Goal: Transaction & Acquisition: Purchase product/service

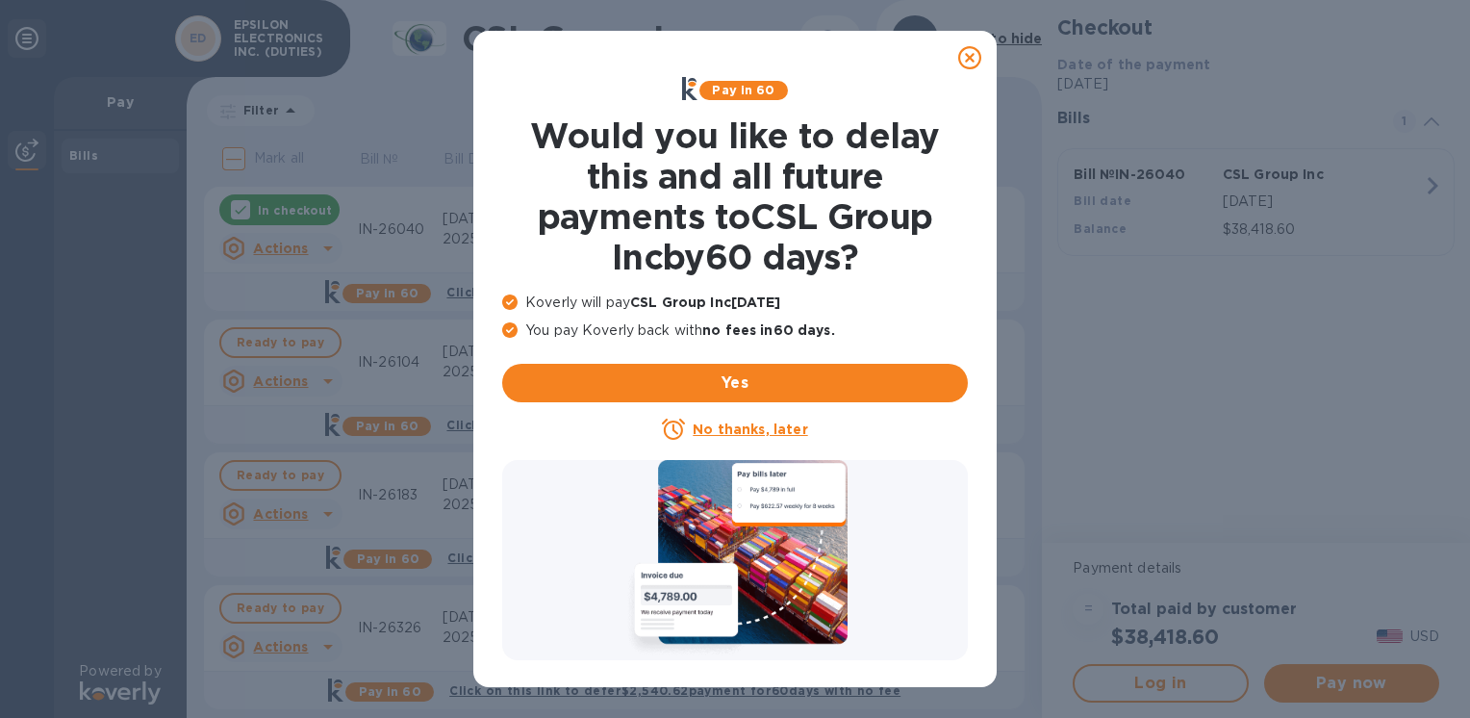
click at [972, 48] on icon at bounding box center [969, 57] width 23 height 23
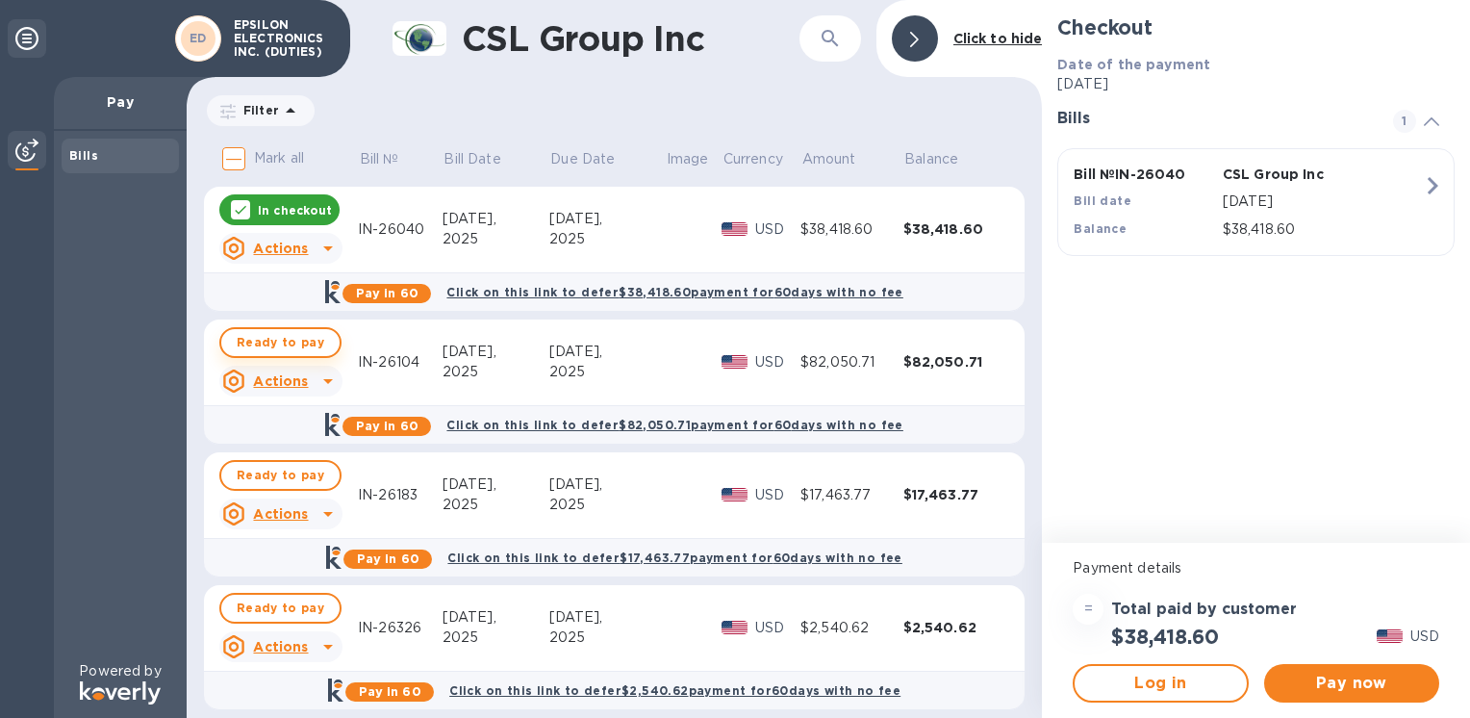
click at [258, 339] on span "Ready to pay" at bounding box center [281, 342] width 88 height 23
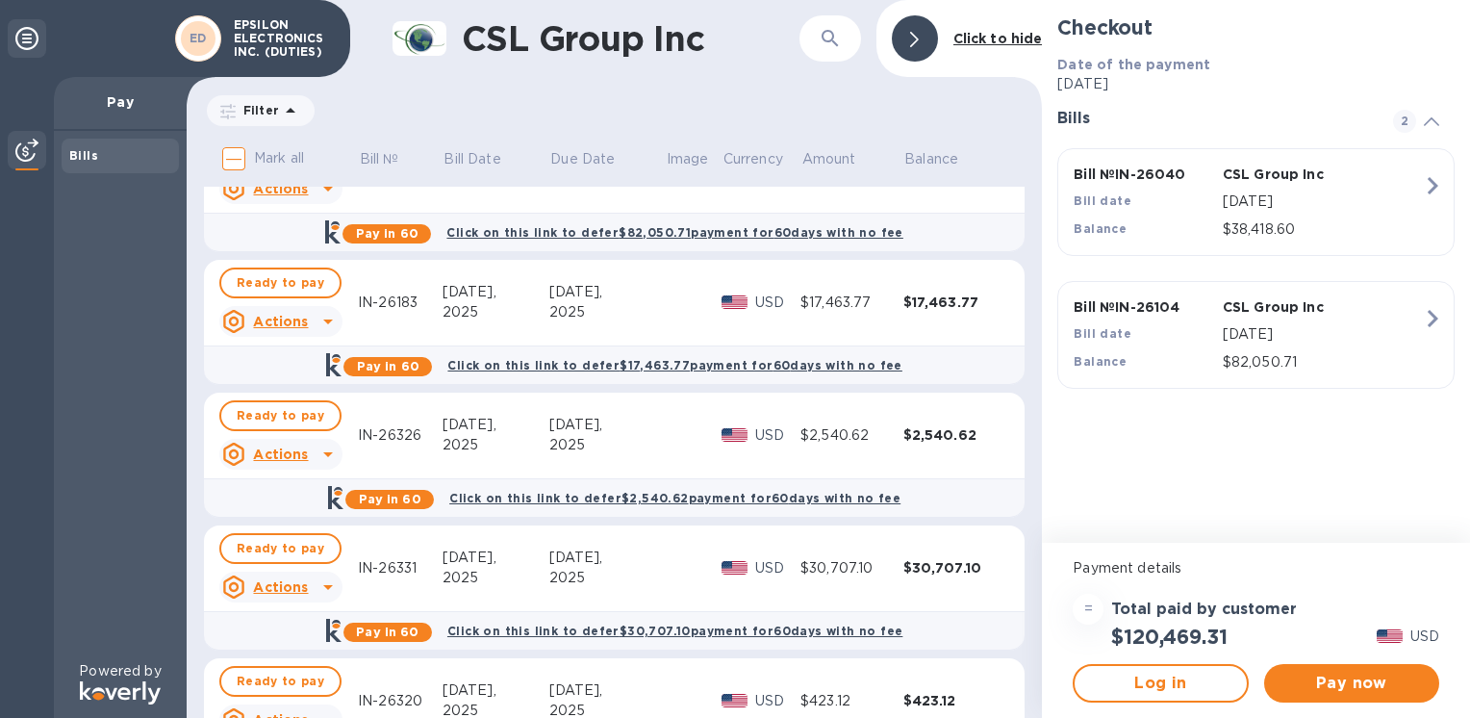
scroll to position [282, 0]
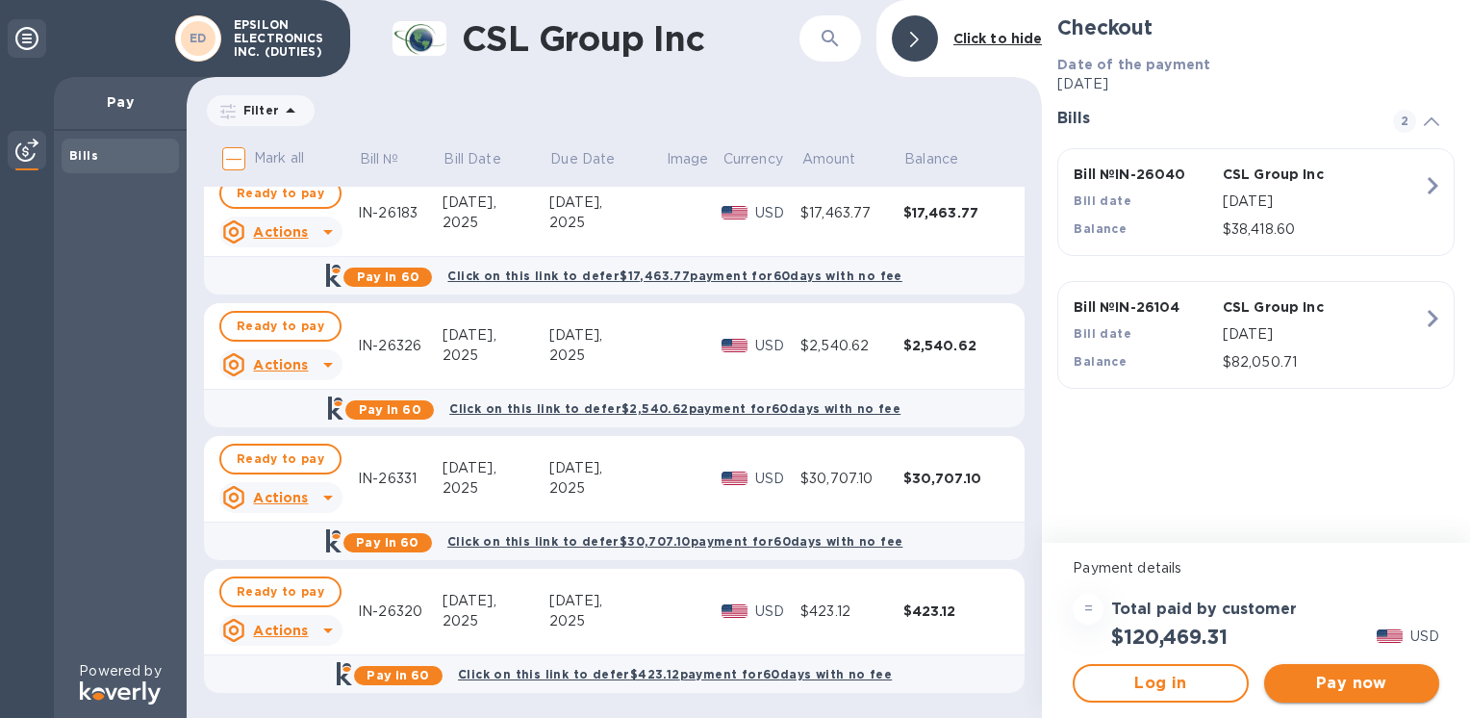
click at [1343, 691] on span "Pay now" at bounding box center [1352, 683] width 144 height 23
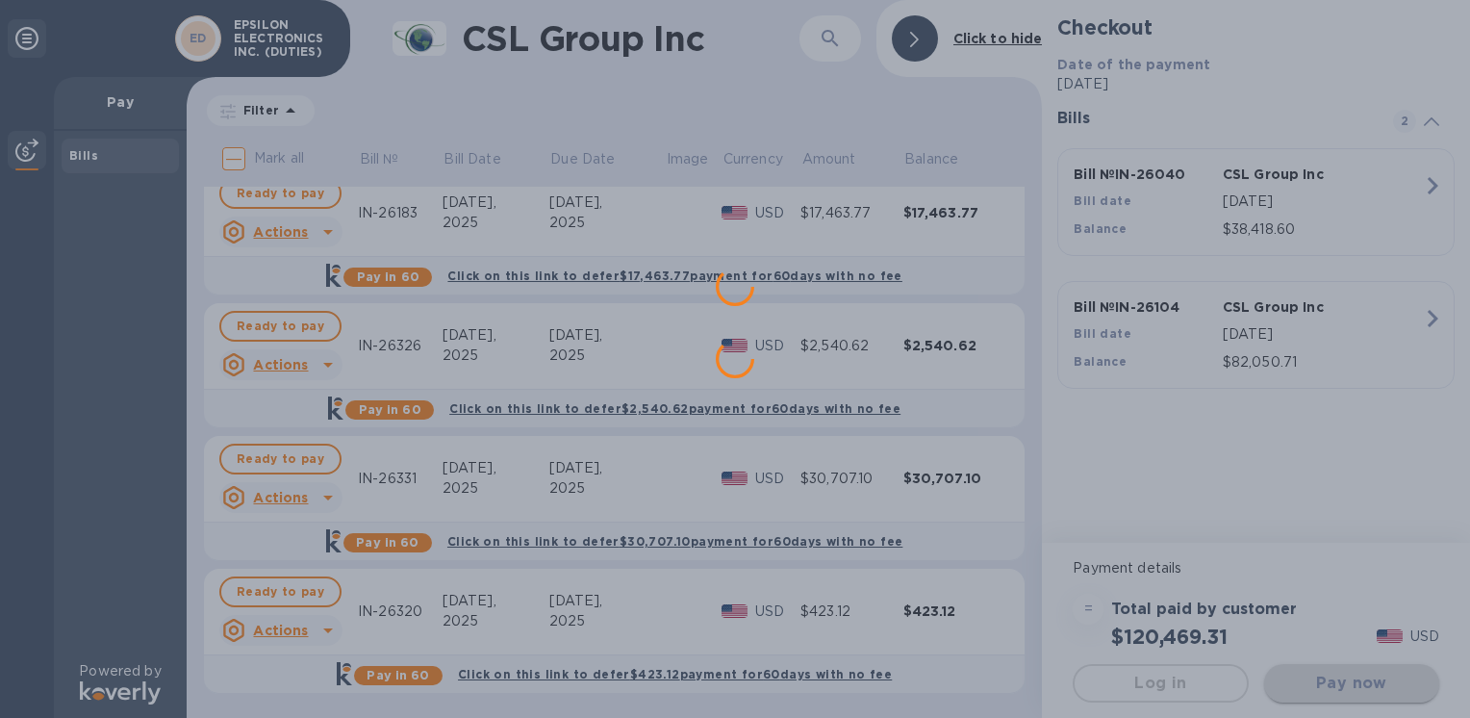
scroll to position [0, 0]
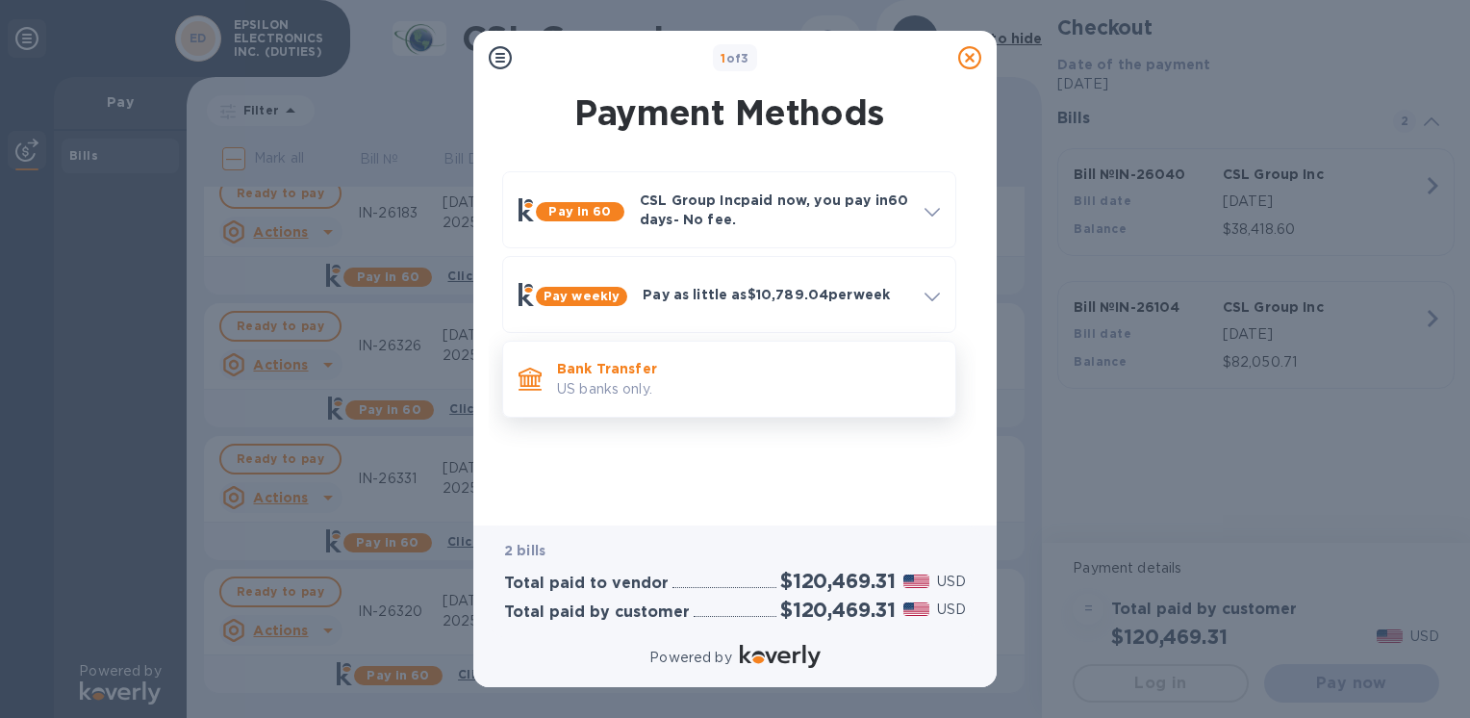
click at [623, 373] on p "Bank Transfer" at bounding box center [748, 368] width 383 height 19
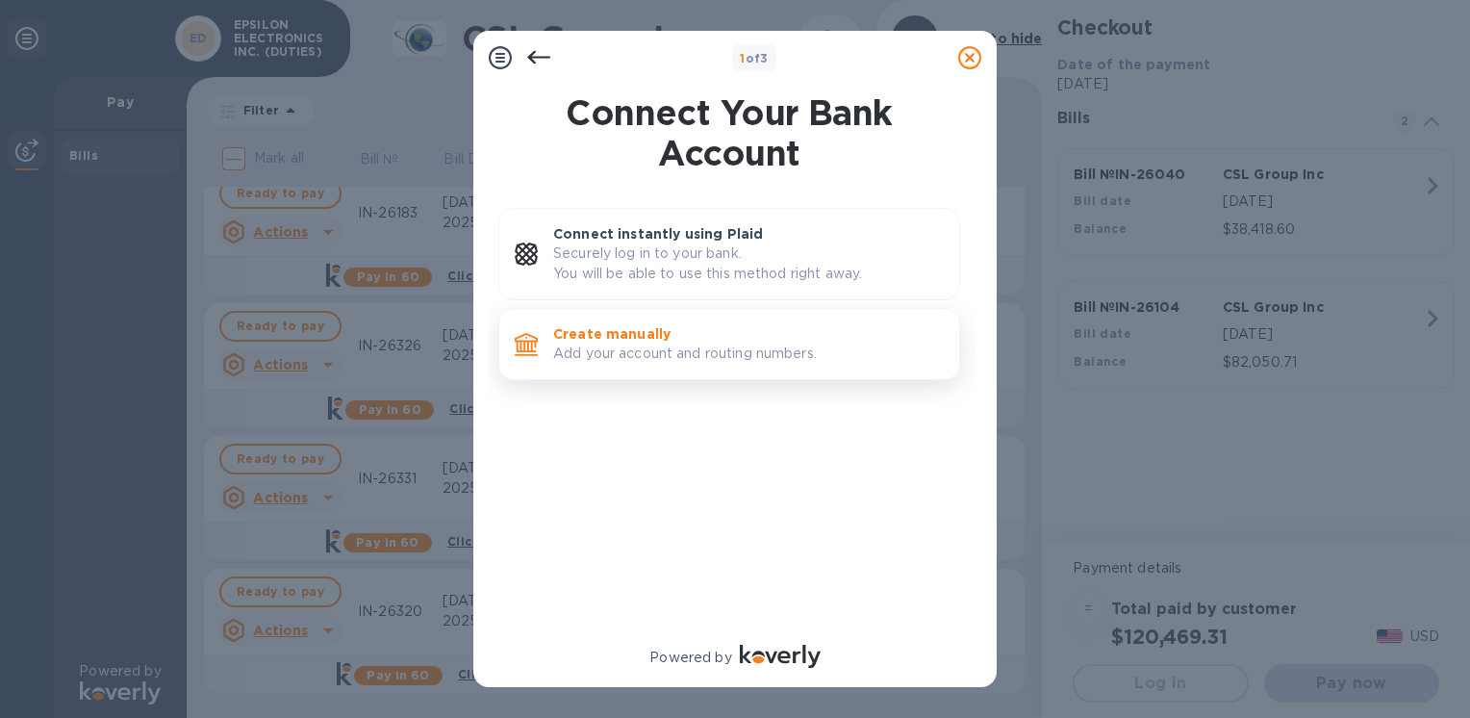
click at [627, 330] on p "Create manually" at bounding box center [748, 333] width 391 height 19
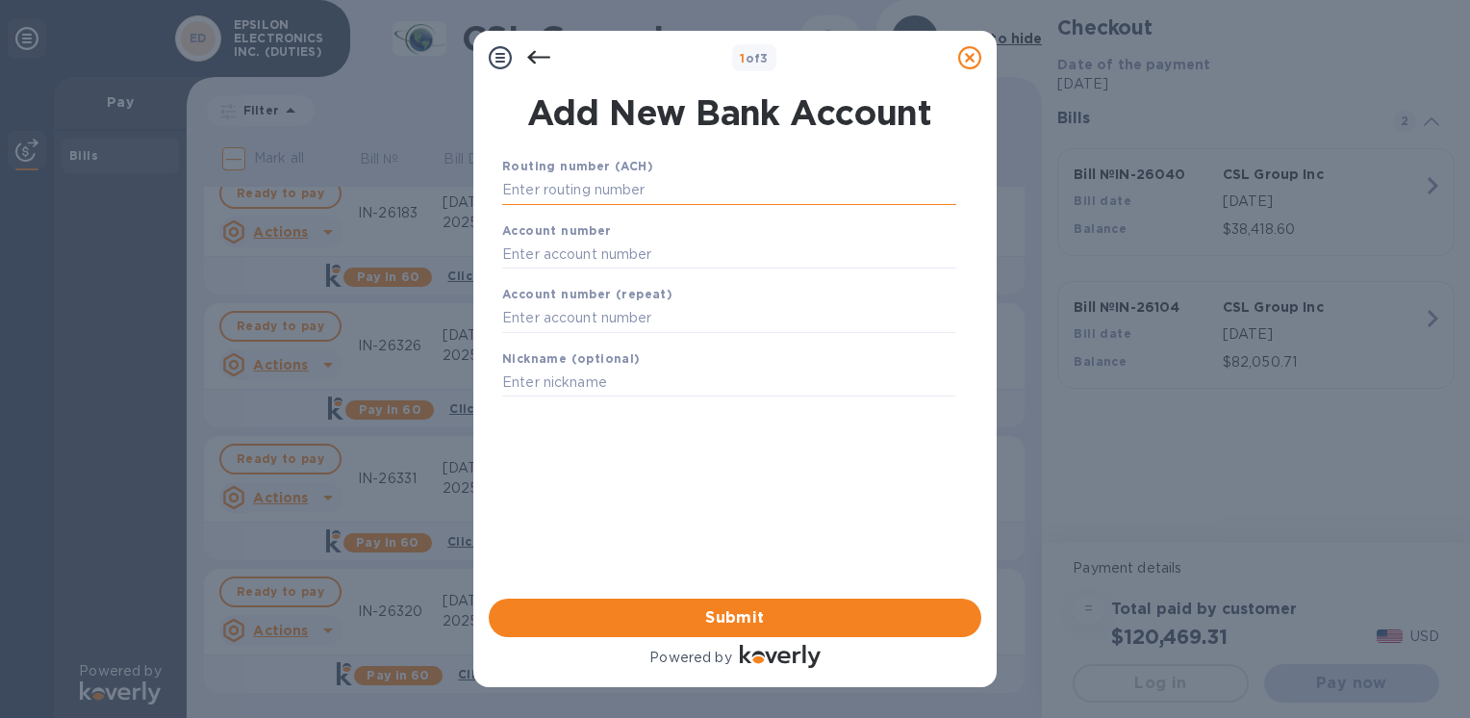
click at [590, 190] on input "text" at bounding box center [729, 190] width 454 height 29
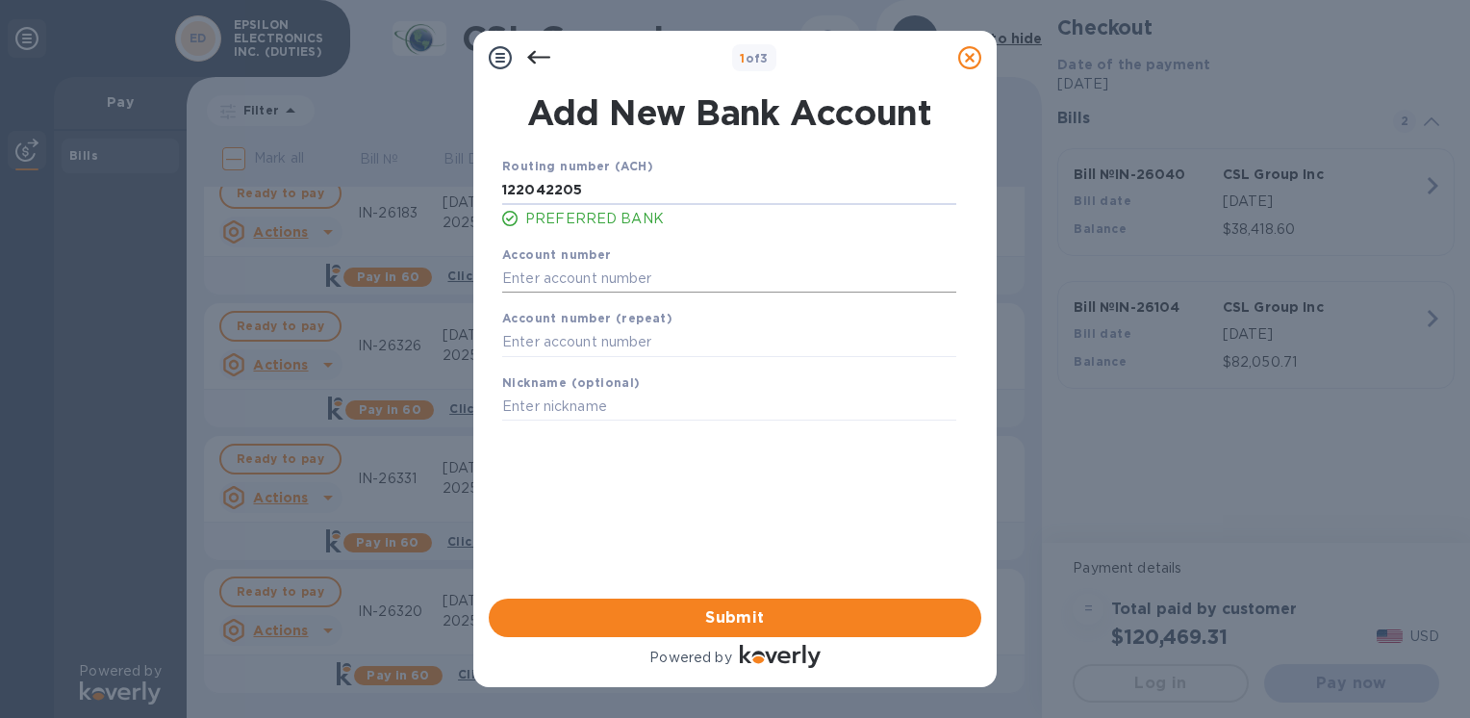
type input "122042205"
click at [581, 279] on input "text" at bounding box center [729, 278] width 454 height 29
type input "004633725"
click at [622, 339] on input "text" at bounding box center [729, 342] width 454 height 29
type input "004633725"
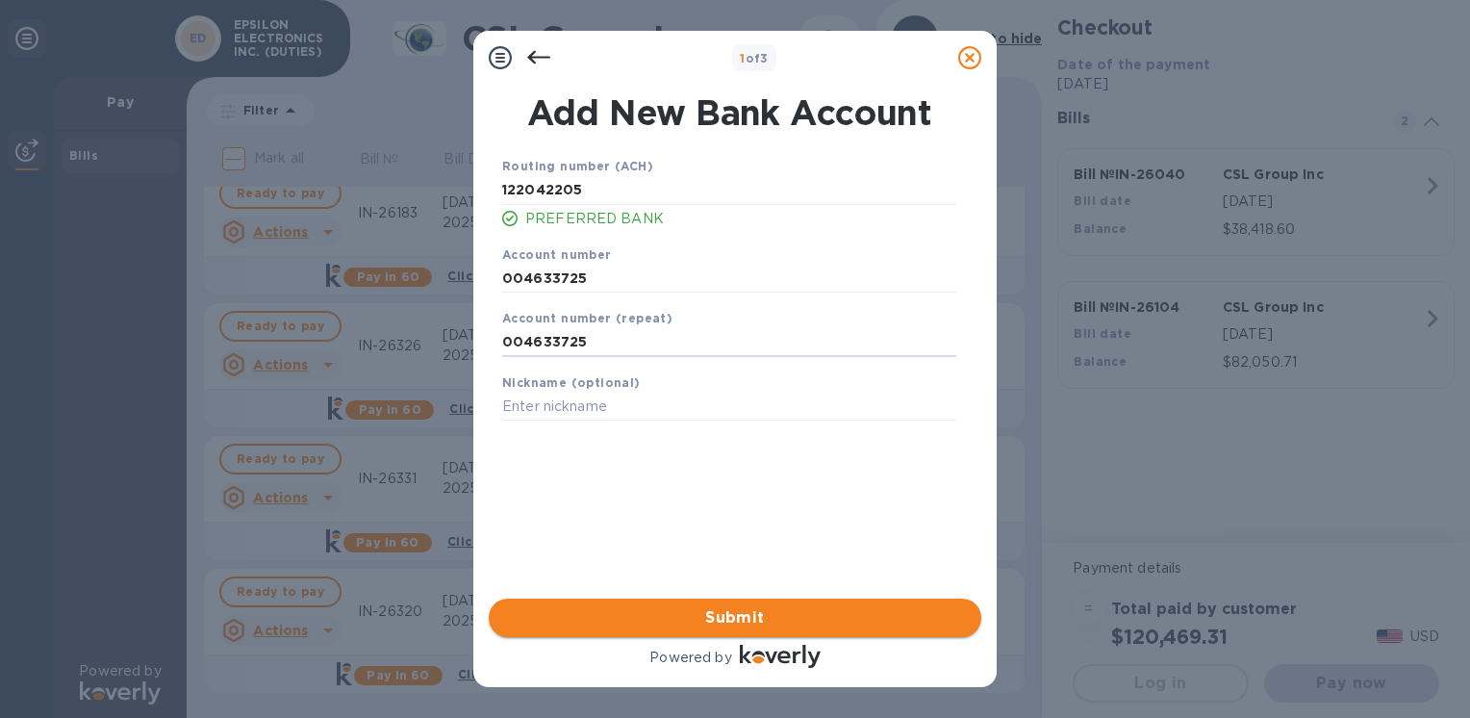
click at [750, 630] on button "Submit" at bounding box center [735, 617] width 493 height 38
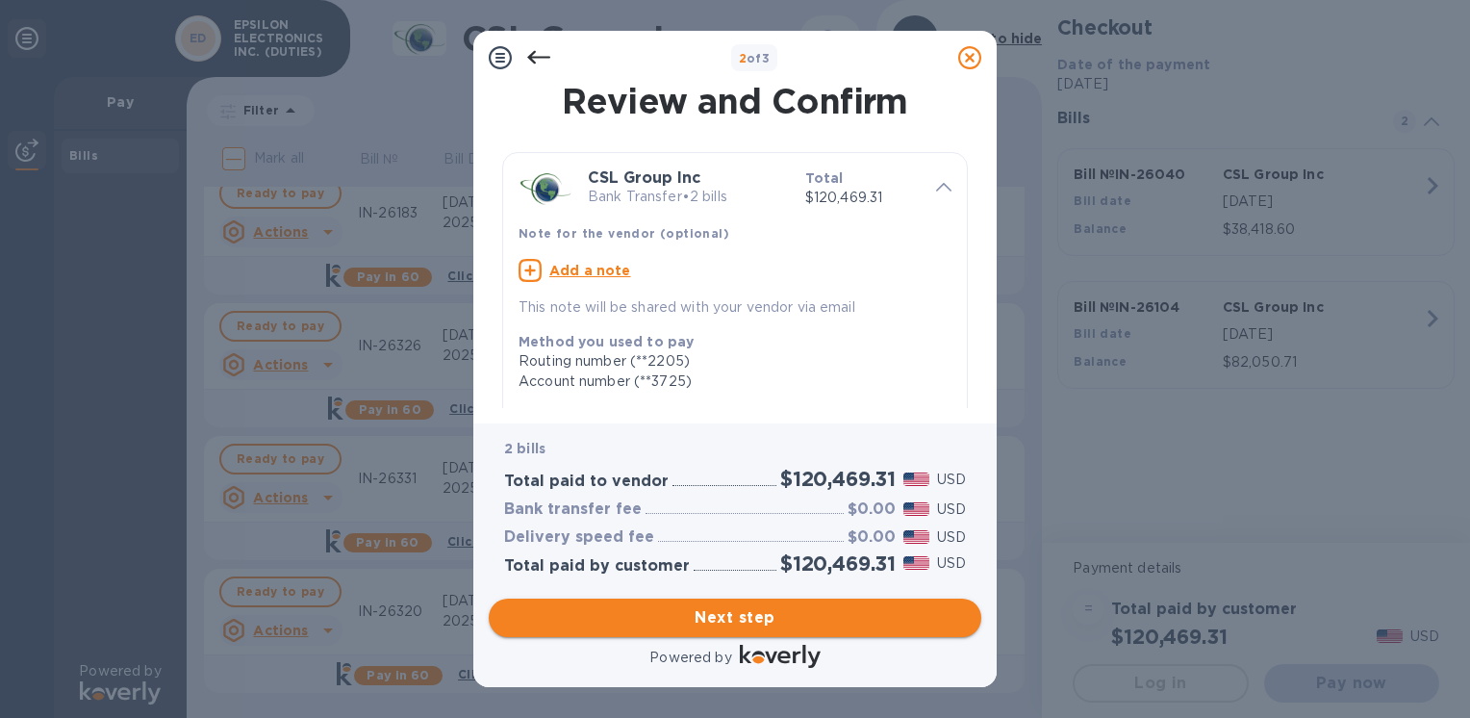
click at [647, 625] on span "Next step" at bounding box center [735, 617] width 462 height 23
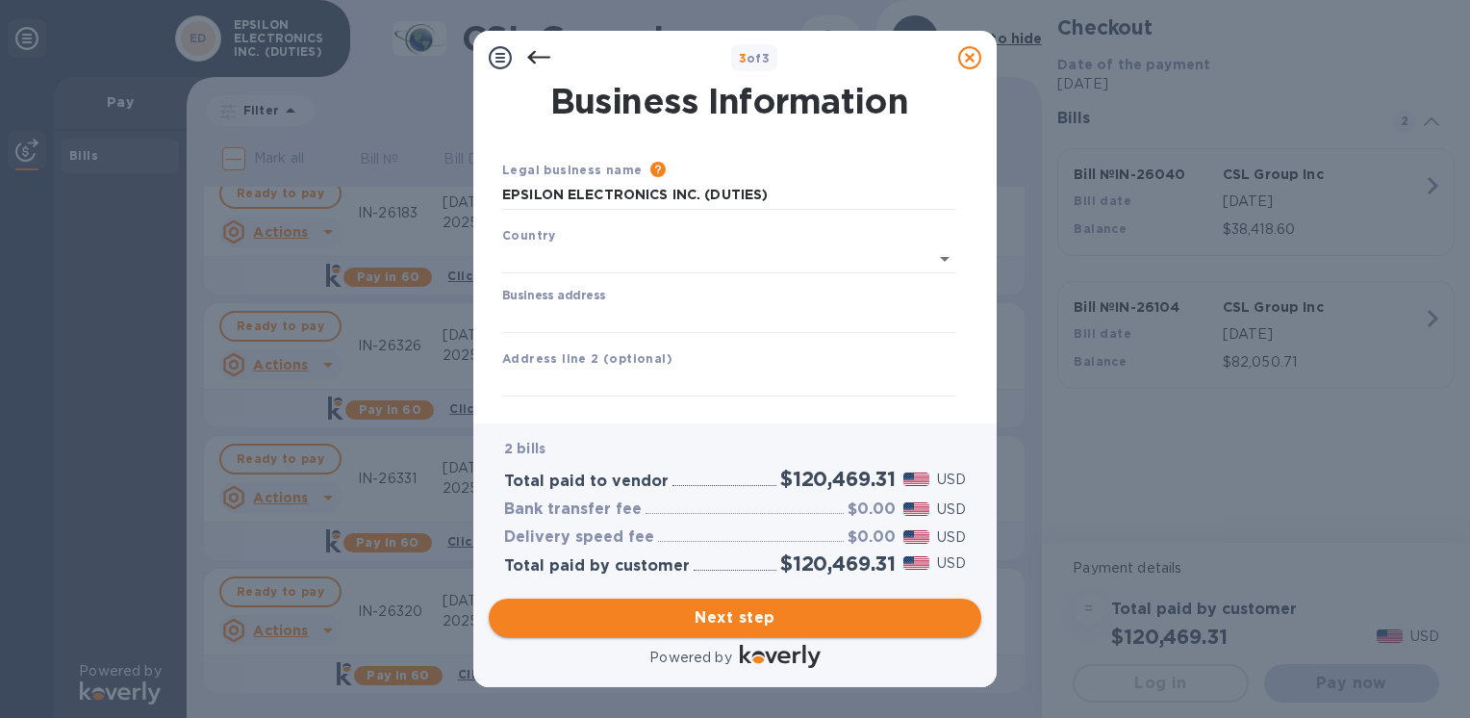
type input "[GEOGRAPHIC_DATA]"
click at [544, 317] on input "Business address" at bounding box center [729, 314] width 454 height 29
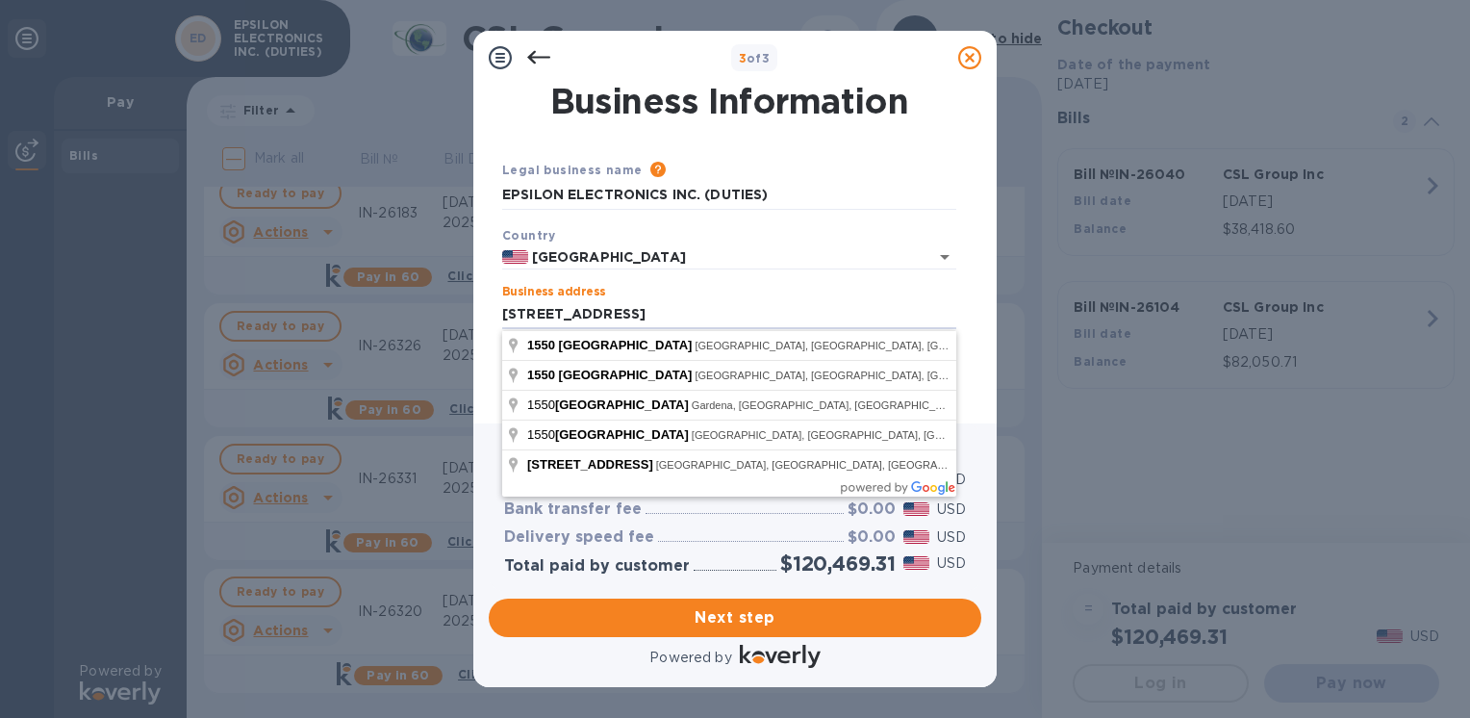
type input "[STREET_ADDRESS]"
type input "Montebello"
type input "CA"
type input "90640"
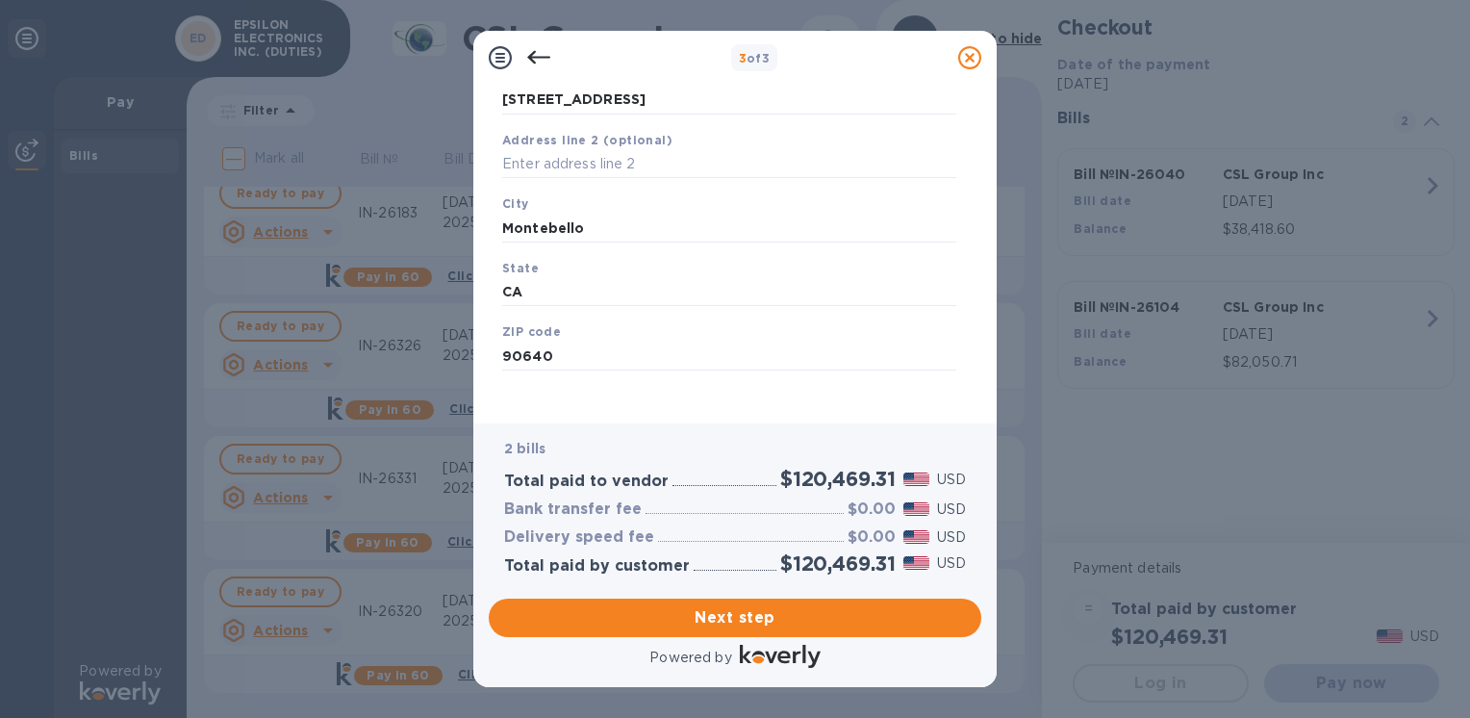
scroll to position [225, 0]
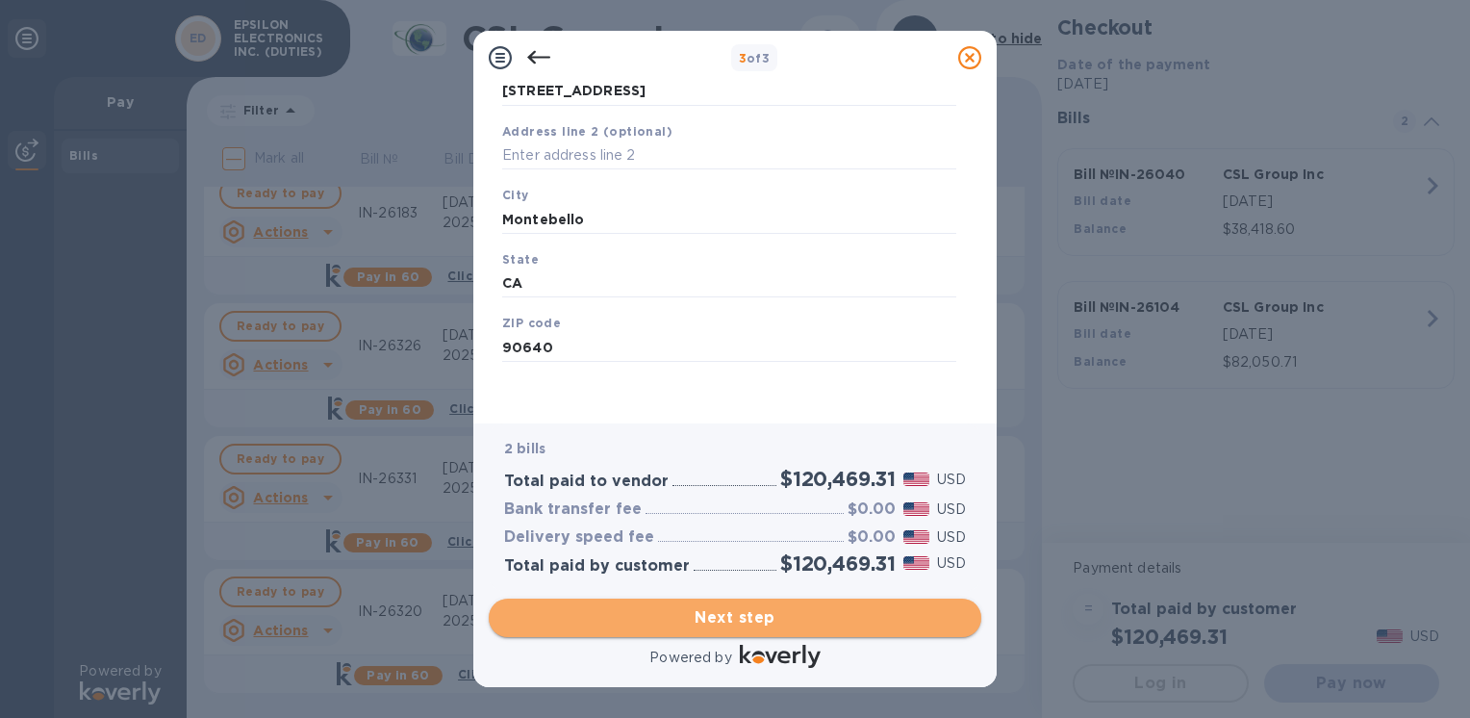
click at [631, 623] on span "Next step" at bounding box center [735, 617] width 462 height 23
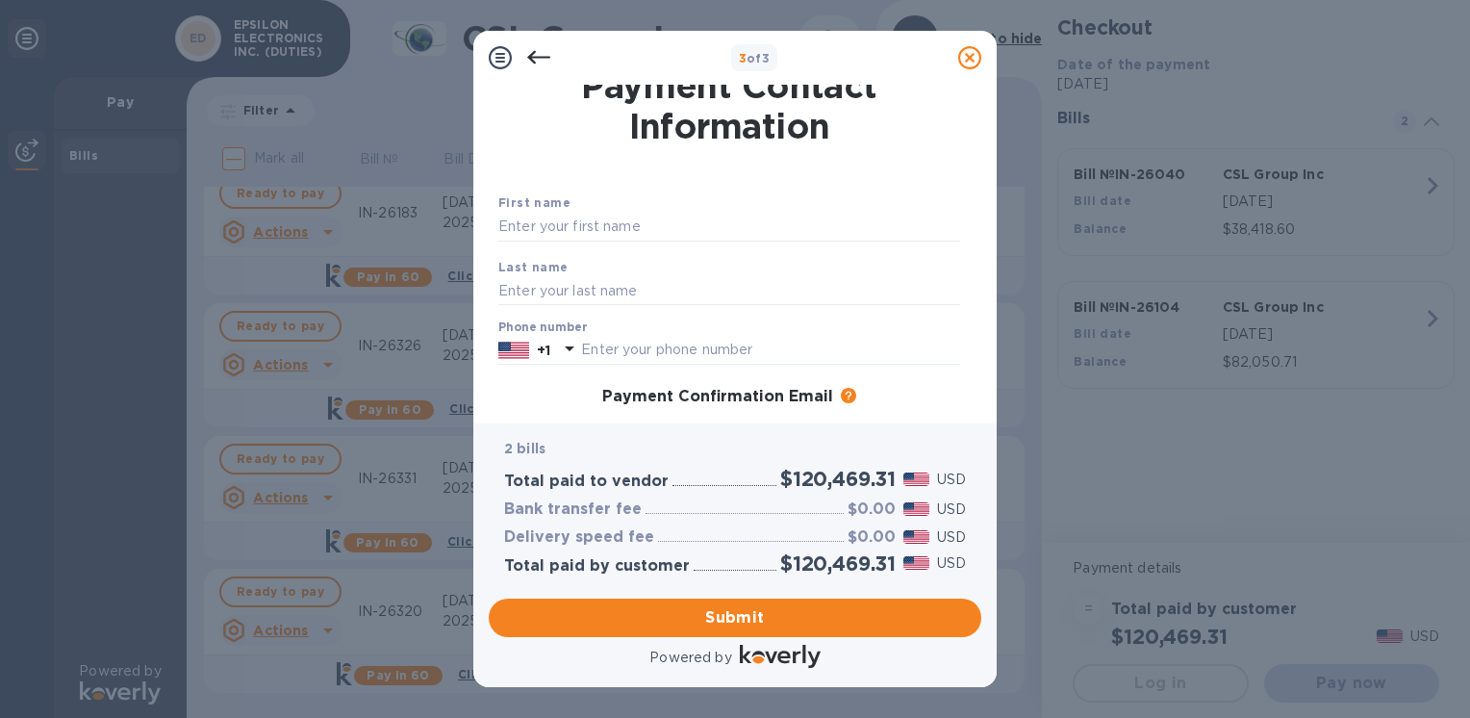
scroll to position [0, 0]
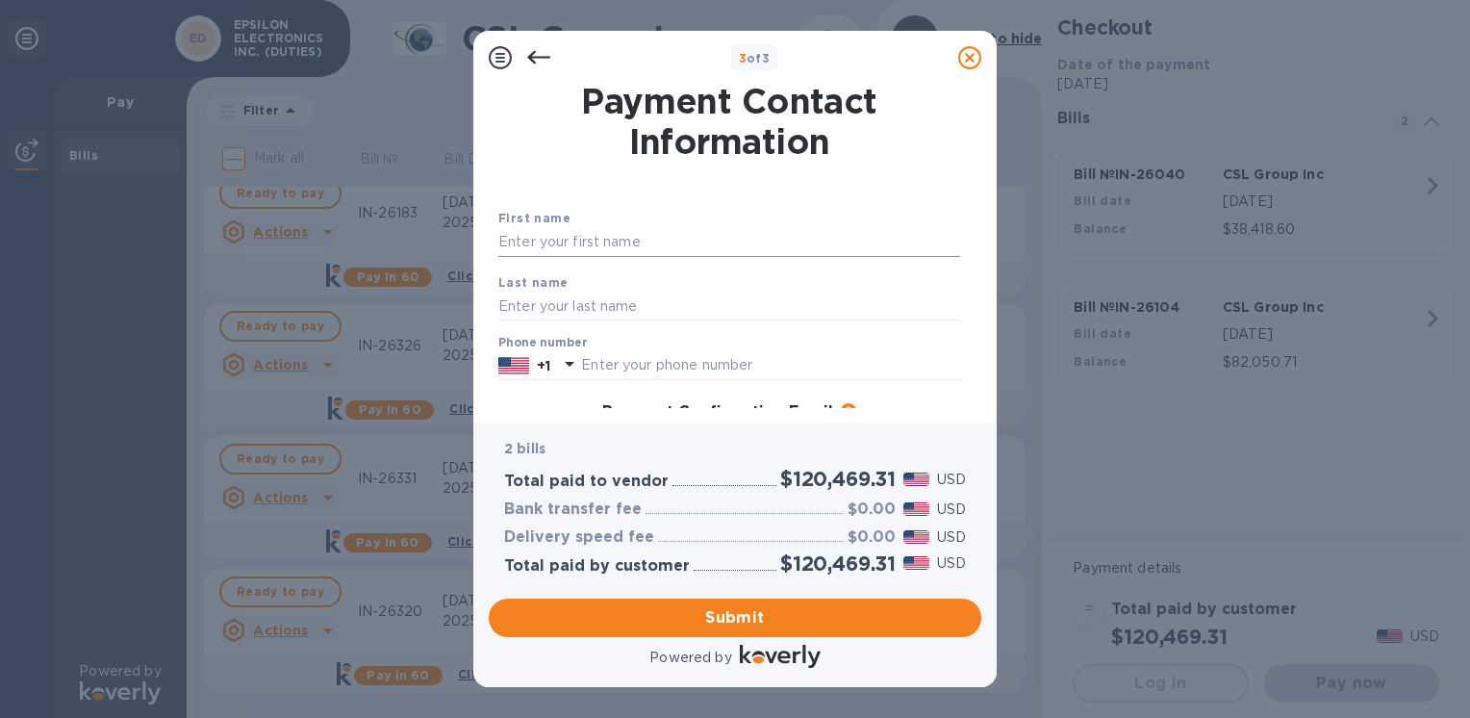
click at [567, 240] on input "text" at bounding box center [729, 242] width 462 height 29
type input "[PERSON_NAME]"
click at [516, 302] on input "text" at bounding box center [729, 306] width 462 height 29
type input "[PERSON_NAME]"
click at [753, 192] on div "First name [PERSON_NAME] Last name [PERSON_NAME] Phone number +1 Payment Confir…" at bounding box center [730, 400] width 470 height 454
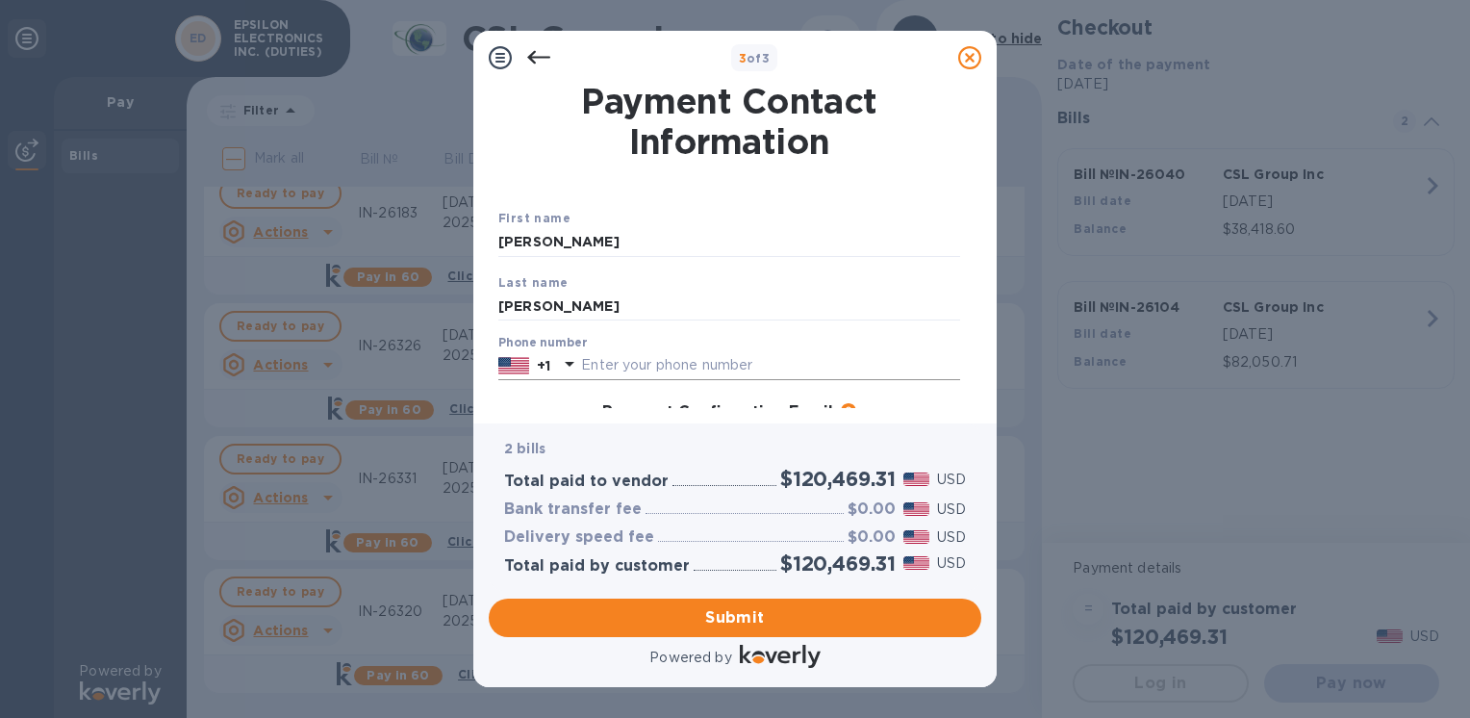
click at [607, 375] on input "text" at bounding box center [770, 365] width 379 height 29
type input "3237223333"
click at [566, 431] on div "2 bills Total paid to vendor $120,469.31 USD Bank transfer fee $0.00 USD Delive…" at bounding box center [735, 506] width 493 height 166
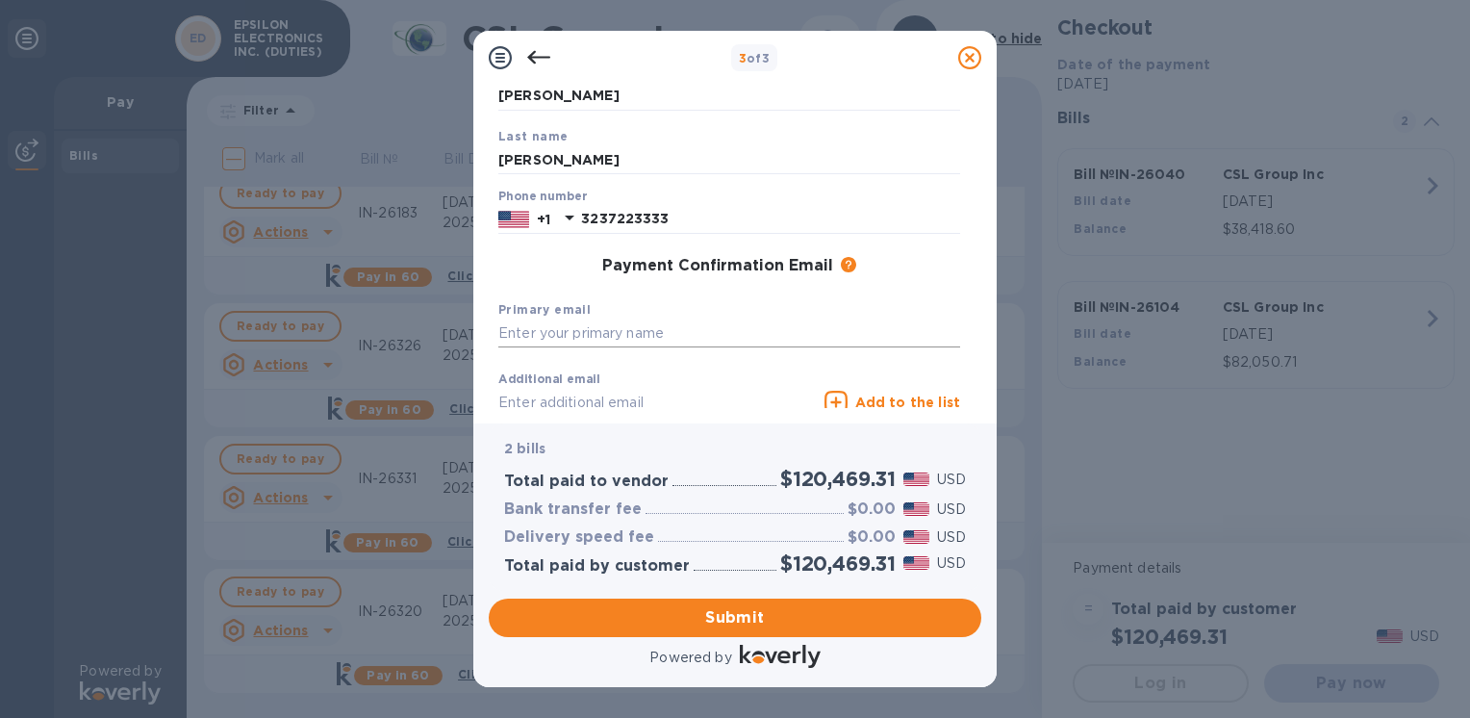
scroll to position [192, 0]
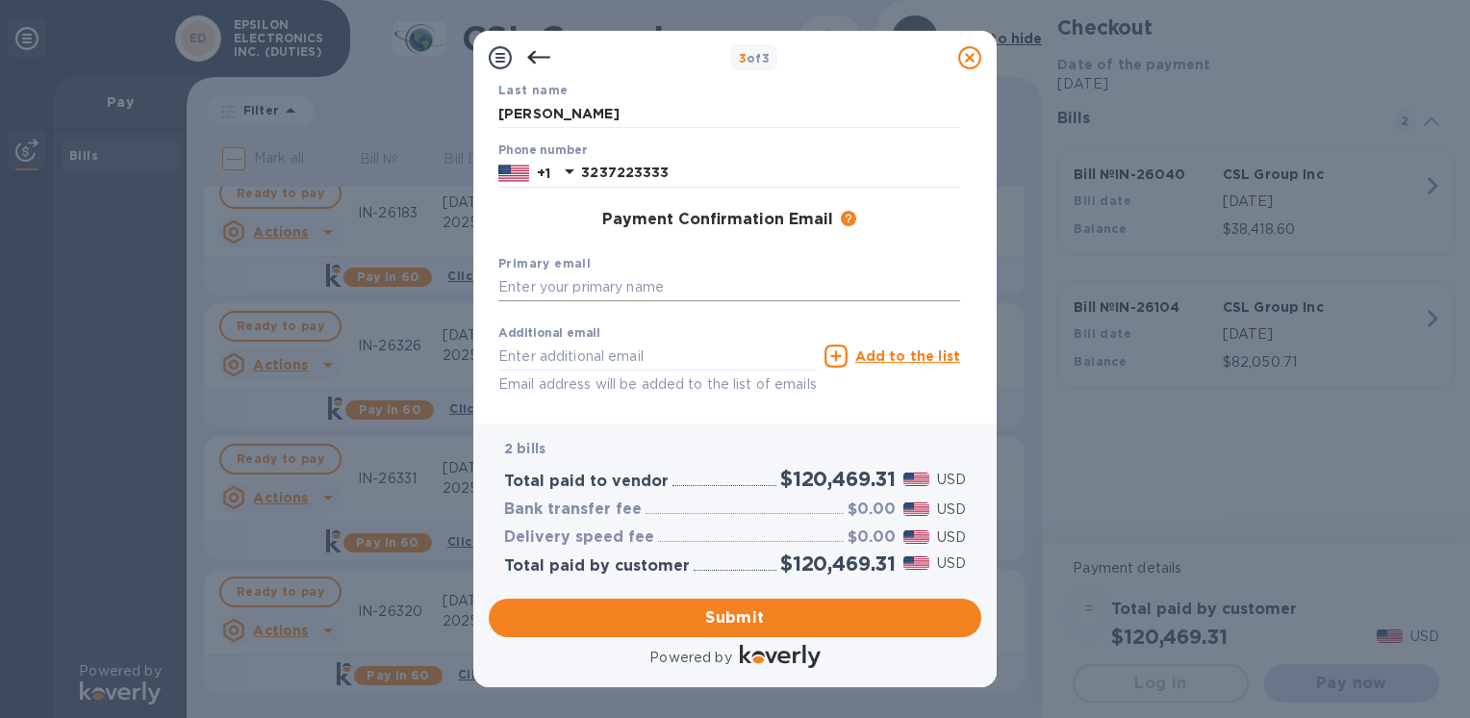
click at [555, 291] on input "text" at bounding box center [729, 287] width 462 height 29
type input "[PERSON_NAME][EMAIL_ADDRESS][DOMAIN_NAME]"
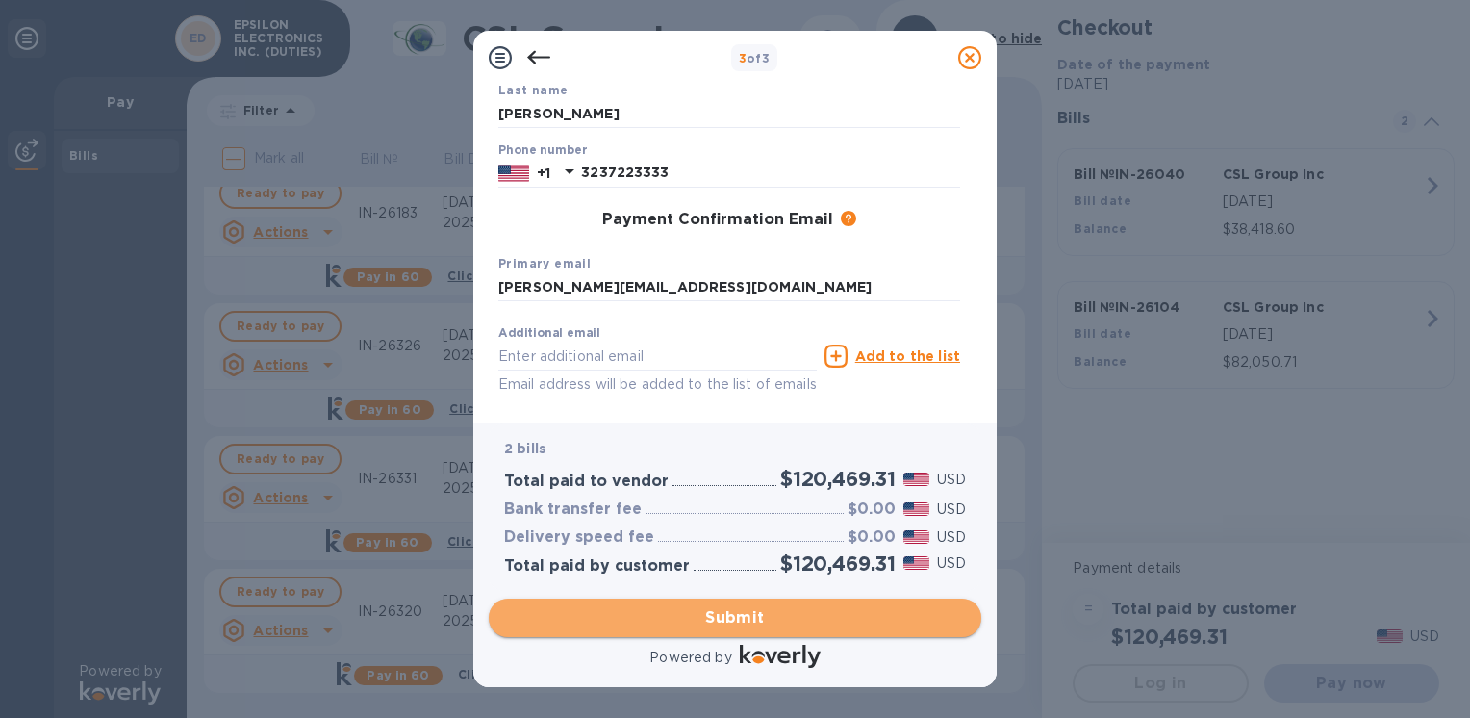
click at [703, 616] on span "Submit" at bounding box center [735, 617] width 462 height 23
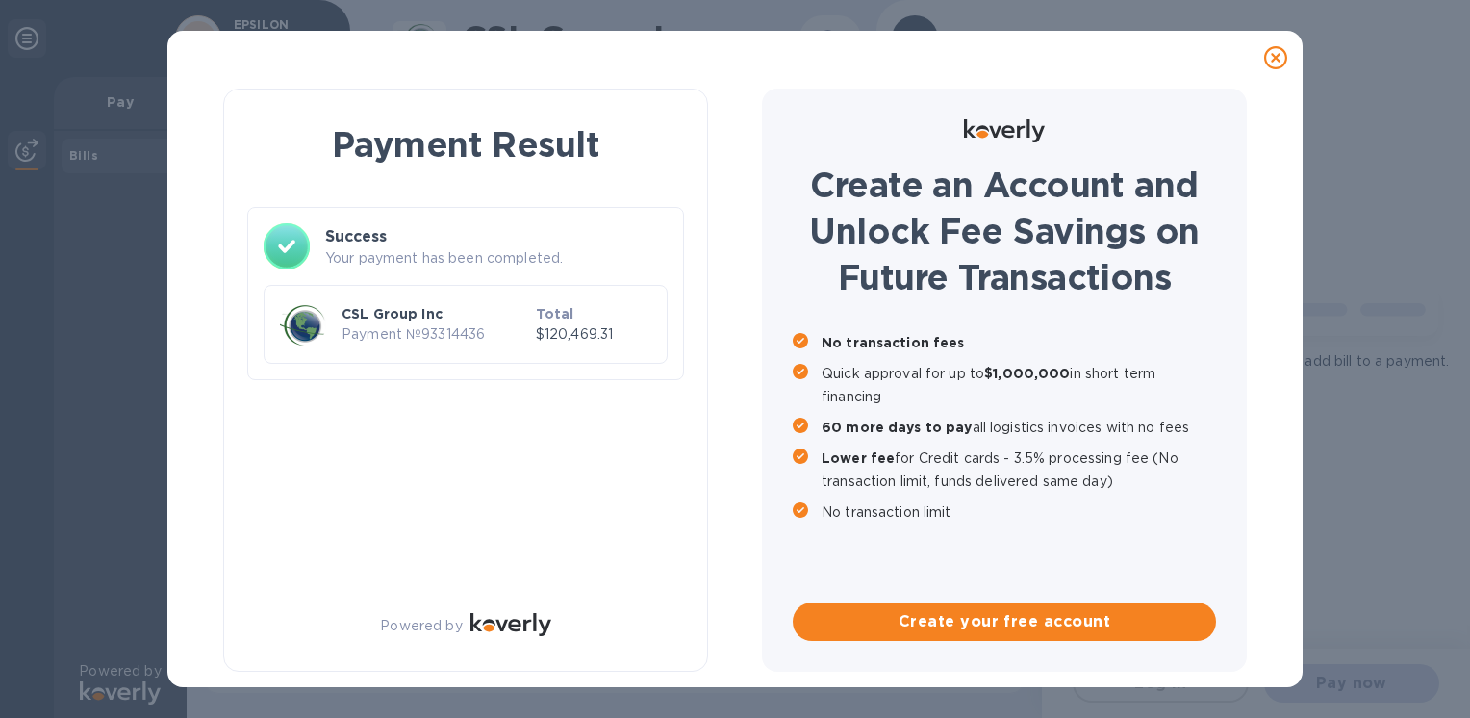
scroll to position [0, 0]
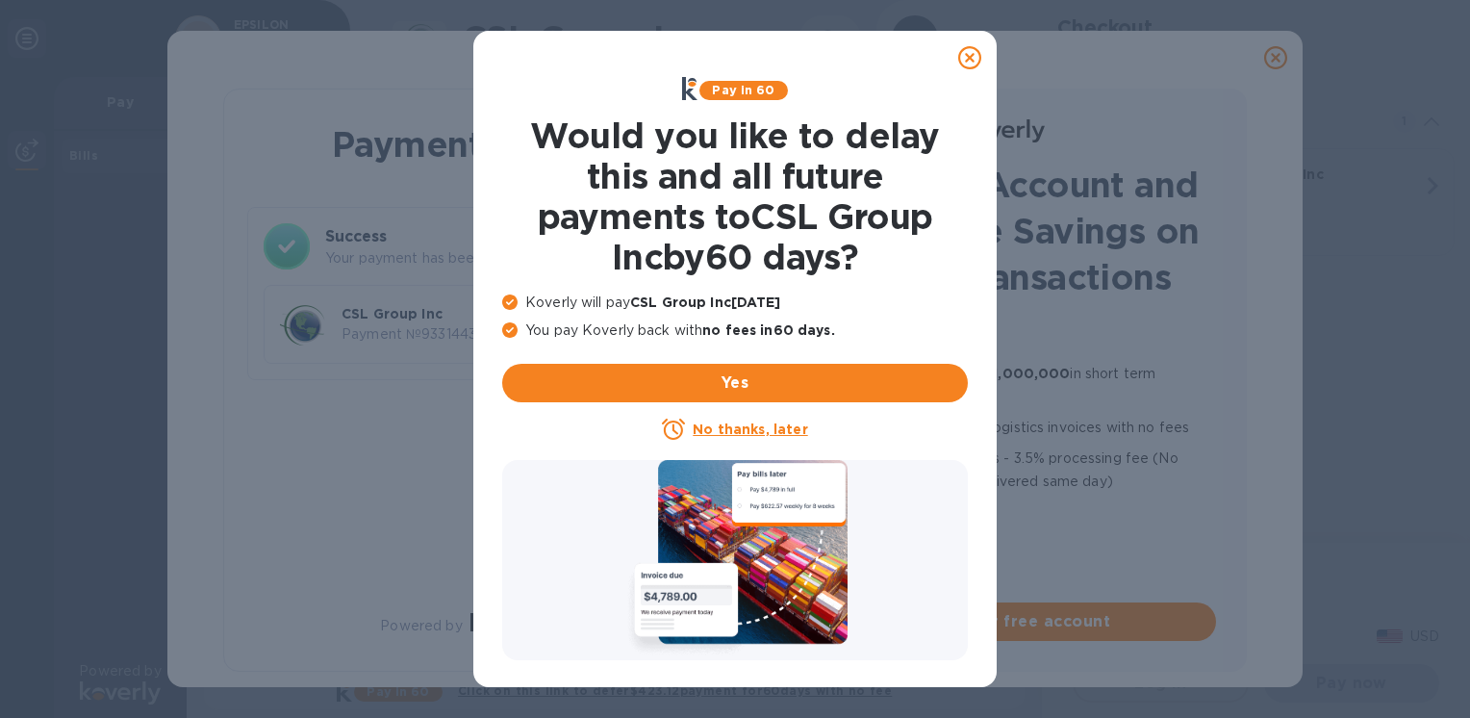
click at [975, 60] on icon at bounding box center [969, 57] width 23 height 23
